Goal: Task Accomplishment & Management: Manage account settings

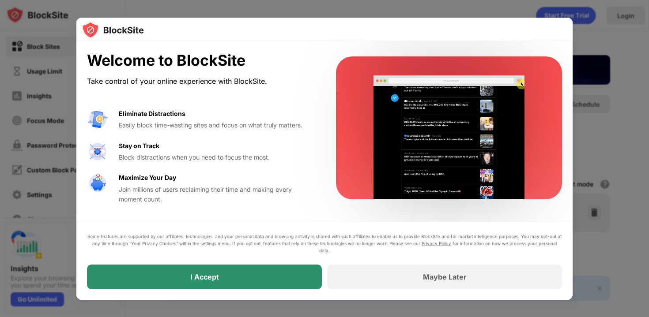
click at [225, 267] on div "I Accept" at bounding box center [204, 277] width 235 height 25
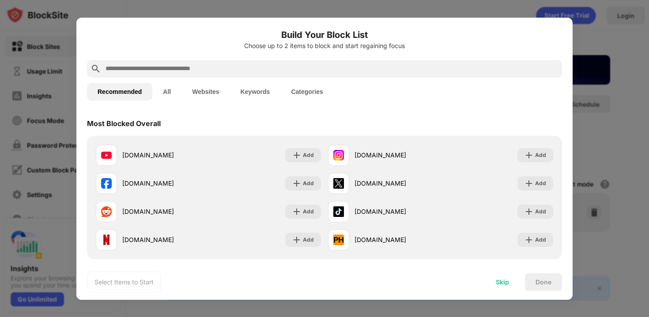
click at [507, 279] on div "Skip" at bounding box center [502, 282] width 13 height 7
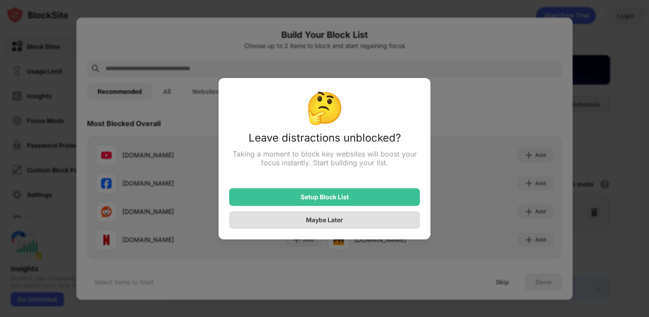
click at [321, 227] on div "Maybe Later" at bounding box center [324, 220] width 191 height 18
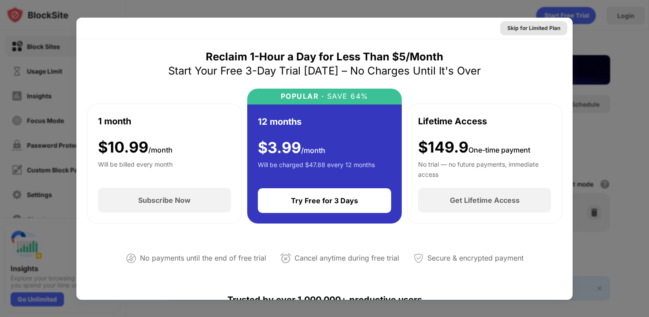
click at [545, 30] on div "Skip for Limited Plan" at bounding box center [533, 28] width 53 height 9
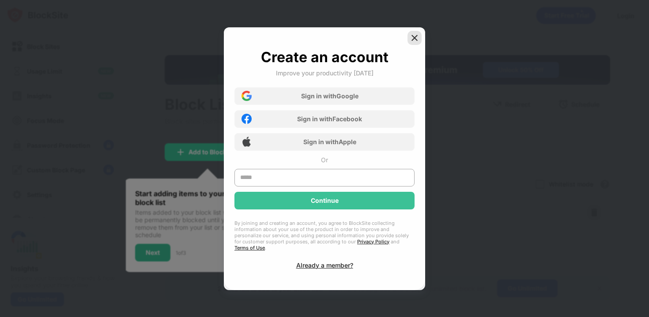
click at [410, 42] on img at bounding box center [414, 38] width 9 height 9
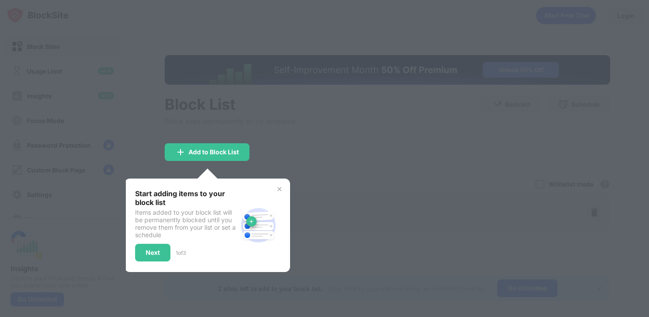
click at [169, 238] on div "Start adding items to your block list Items added to your block list will be pe…" at bounding box center [186, 225] width 102 height 72
click at [272, 186] on div "Start adding items to your block list Items added to your block list will be pe…" at bounding box center [206, 226] width 165 height 94
click at [277, 184] on div "Start adding items to your block list Items added to your block list will be pe…" at bounding box center [206, 226] width 165 height 94
click at [280, 188] on img at bounding box center [279, 189] width 7 height 7
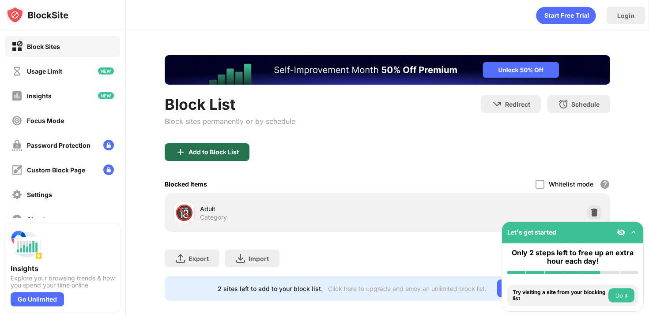
click at [247, 153] on div "Add to Block List" at bounding box center [207, 152] width 85 height 18
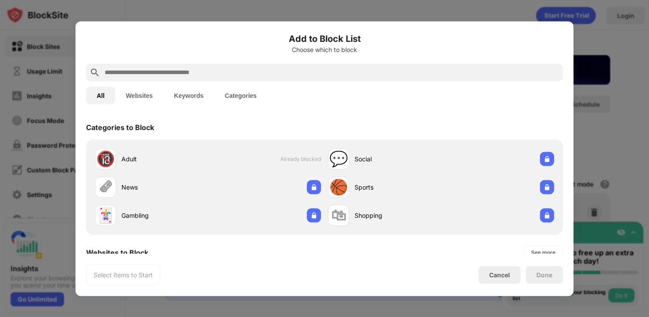
click at [224, 72] on input "text" at bounding box center [331, 72] width 455 height 11
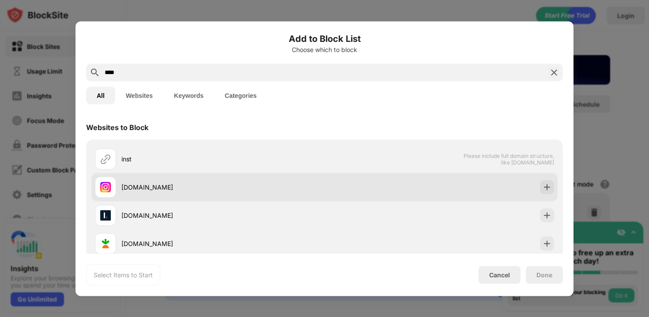
type input "****"
click at [550, 192] on div at bounding box center [547, 187] width 14 height 14
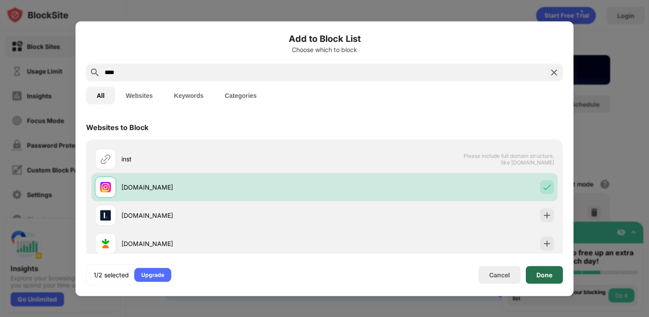
click at [550, 273] on div "Done" at bounding box center [544, 274] width 16 height 7
